Goal: Task Accomplishment & Management: Manage account settings

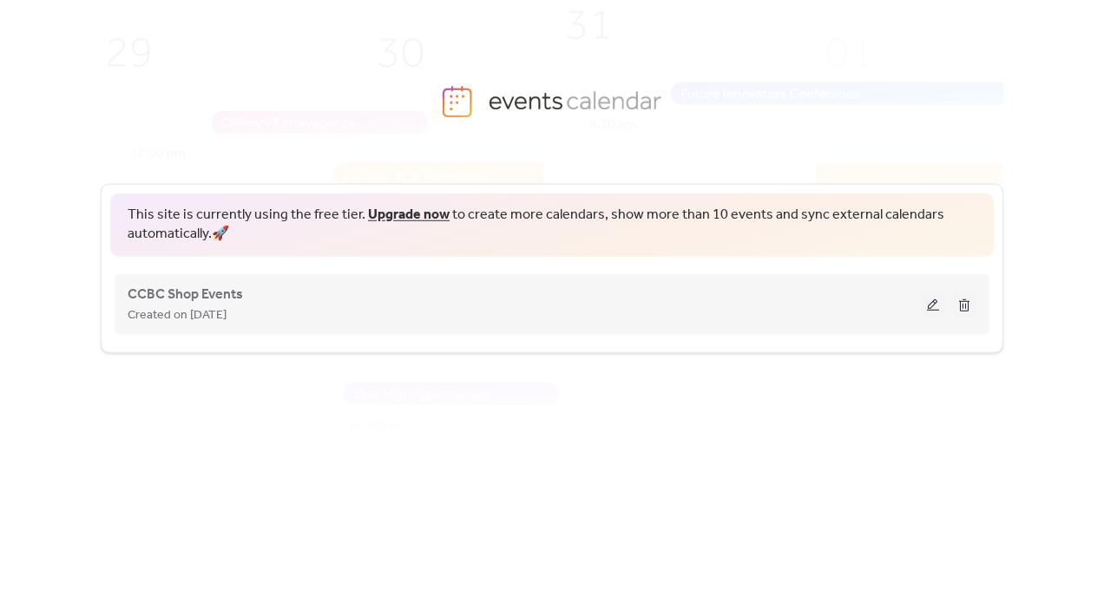
click at [928, 296] on button at bounding box center [933, 305] width 24 height 26
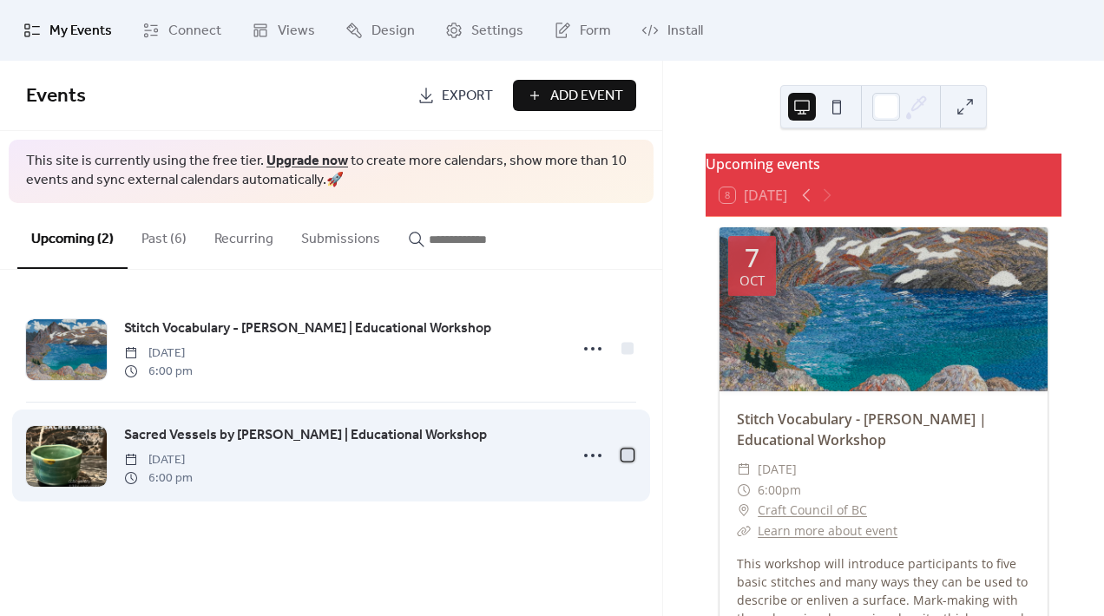
click at [625, 455] on div at bounding box center [628, 455] width 12 height 12
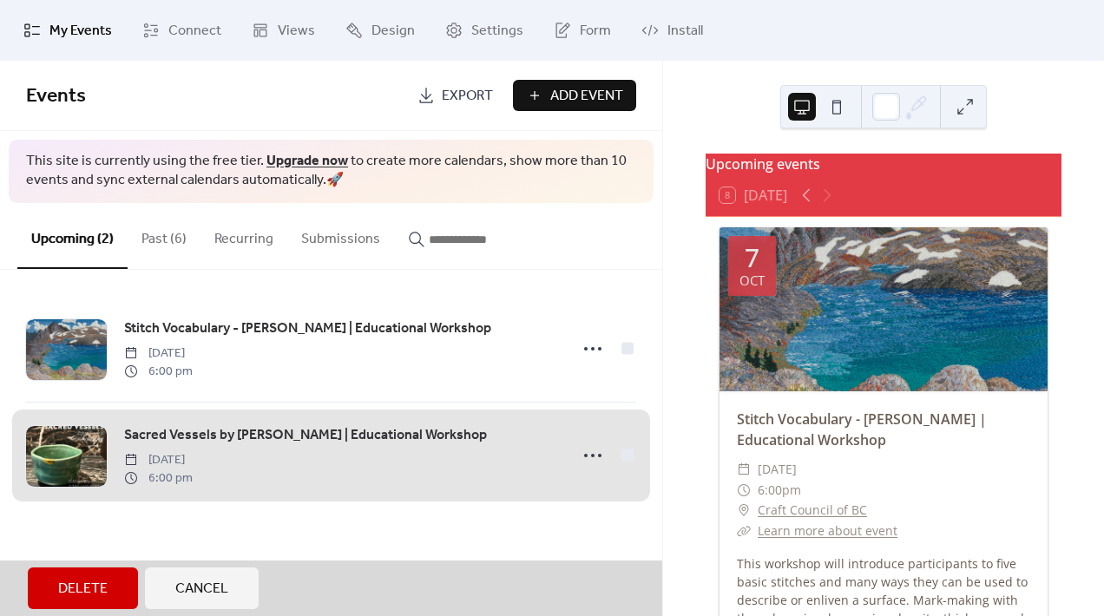
click at [626, 452] on div "Sacred Vessels by [PERSON_NAME] | Educational Workshop [DATE] 6:00 pm" at bounding box center [331, 455] width 610 height 107
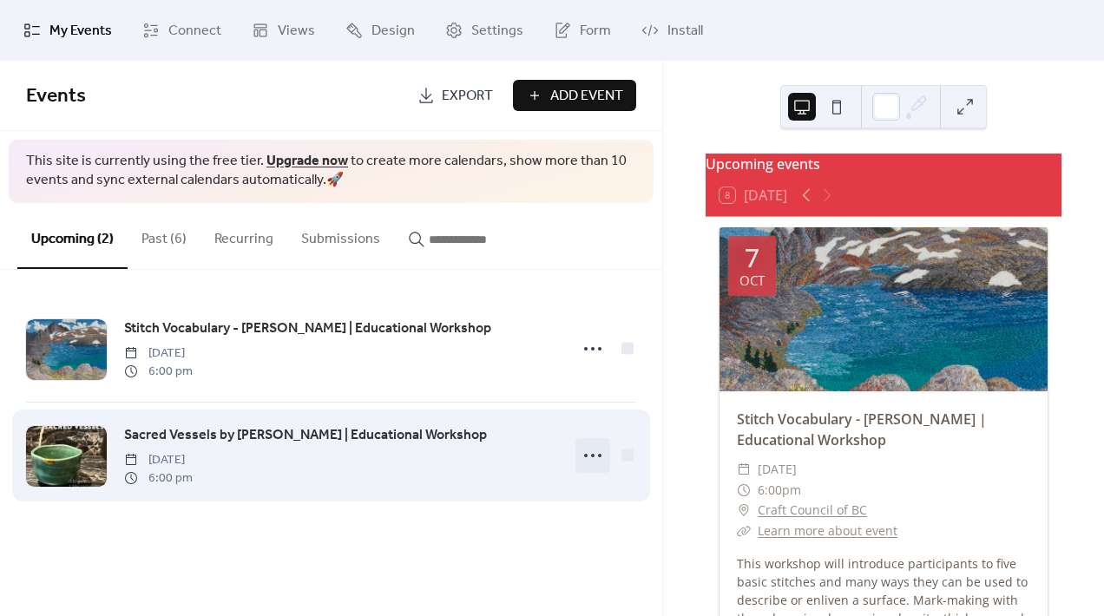
click at [591, 453] on icon at bounding box center [593, 456] width 28 height 28
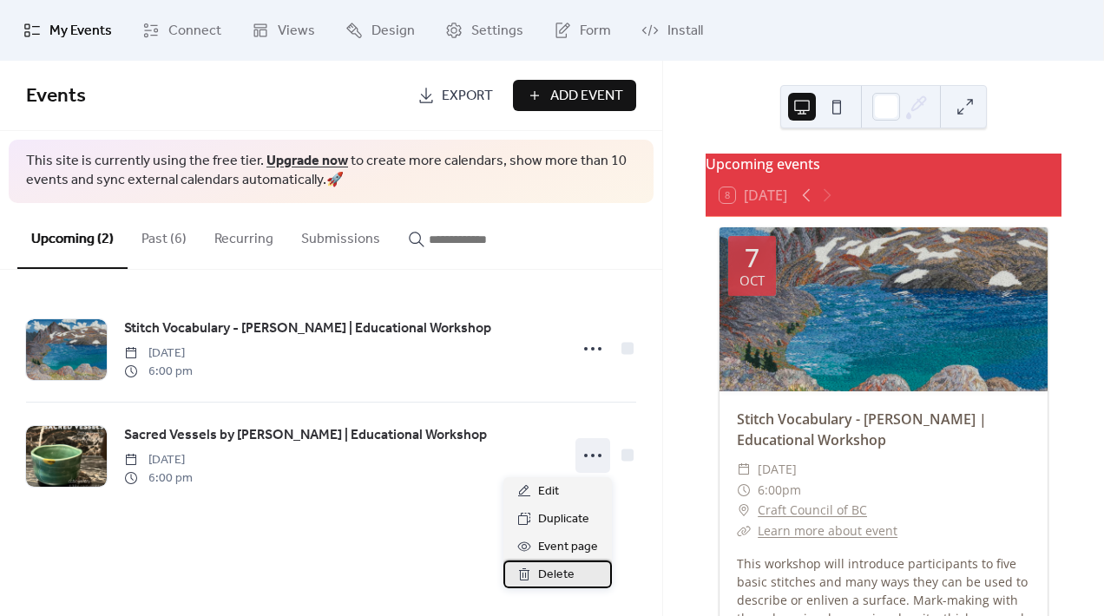
click at [561, 577] on span "Delete" at bounding box center [556, 575] width 36 height 21
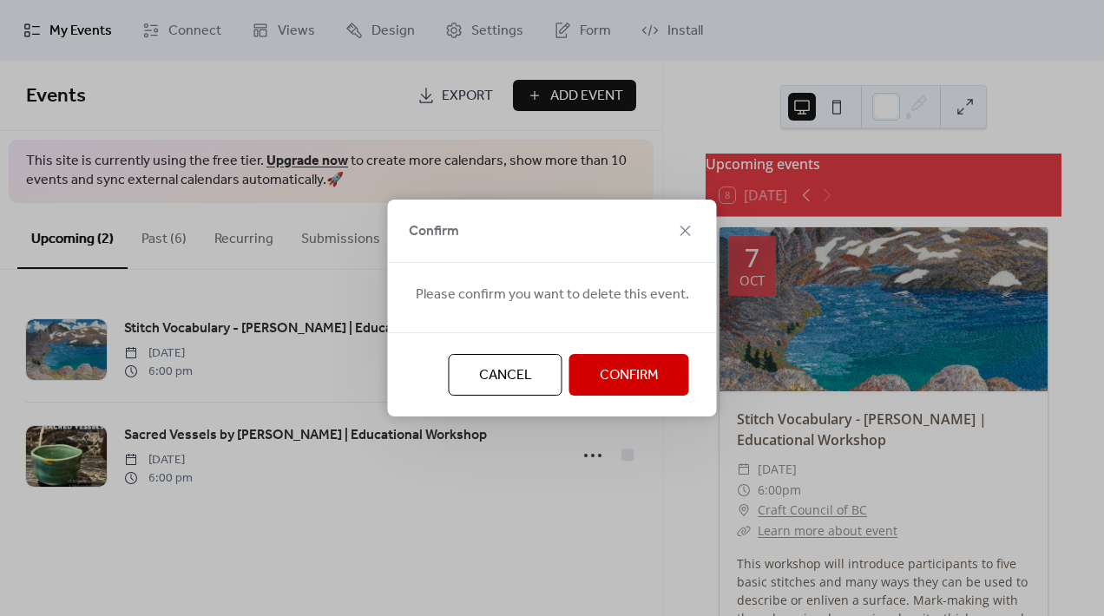
click at [617, 377] on span "Confirm" at bounding box center [629, 375] width 59 height 21
